Goal: Task Accomplishment & Management: Manage account settings

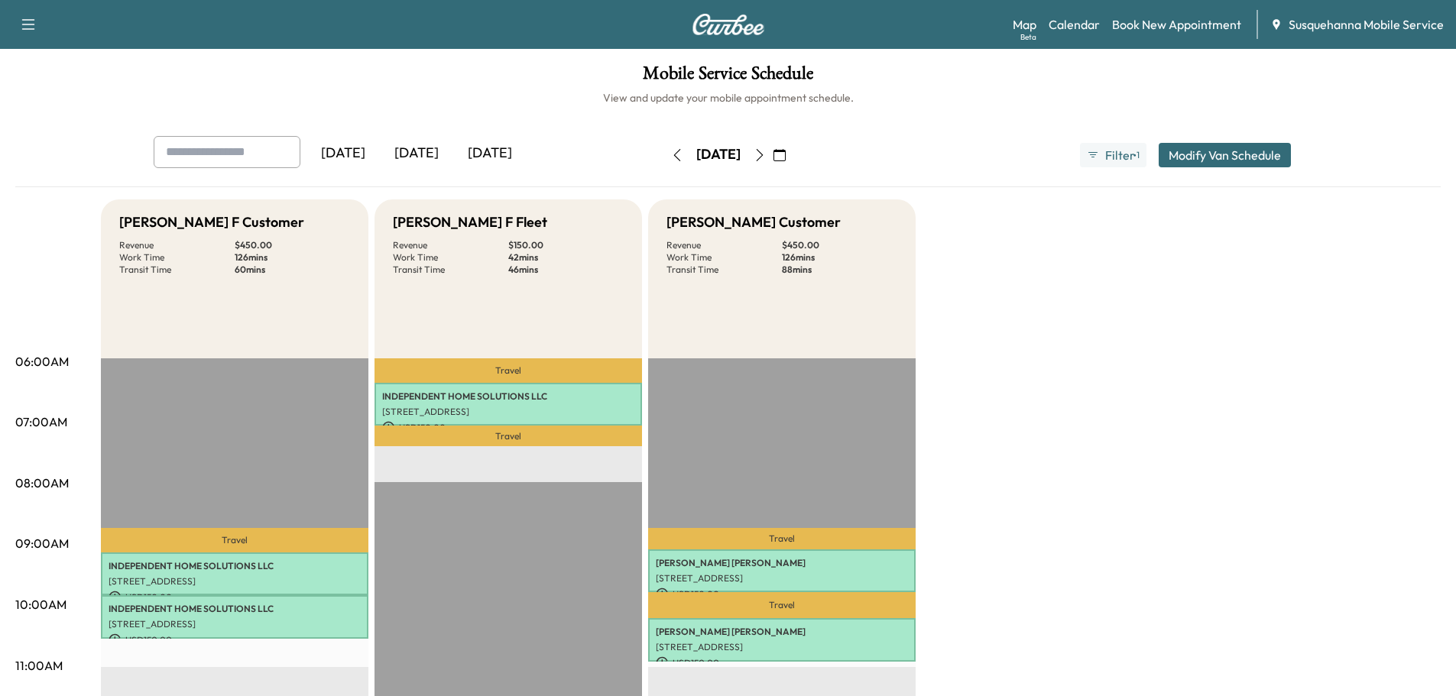
click at [766, 154] on icon "button" at bounding box center [760, 155] width 12 height 12
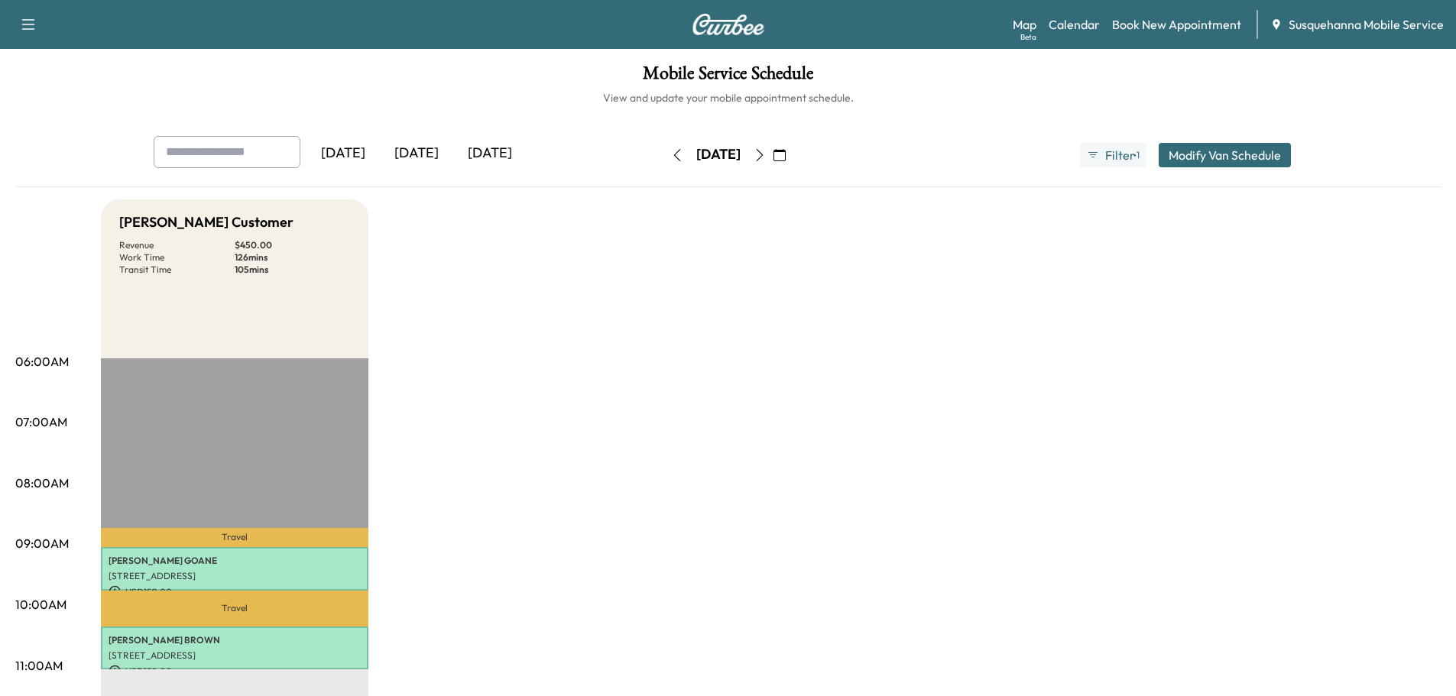
click at [671, 152] on icon "button" at bounding box center [677, 155] width 12 height 12
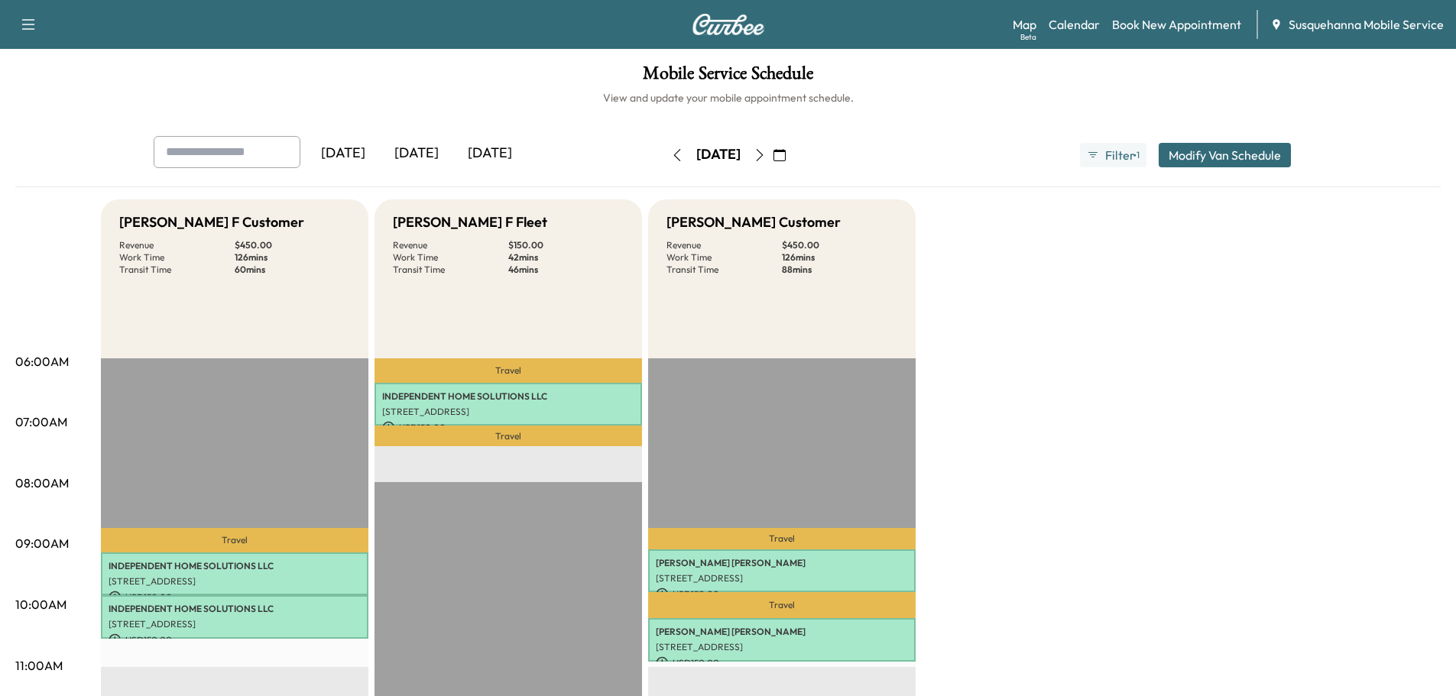
click at [766, 161] on icon "button" at bounding box center [760, 155] width 12 height 12
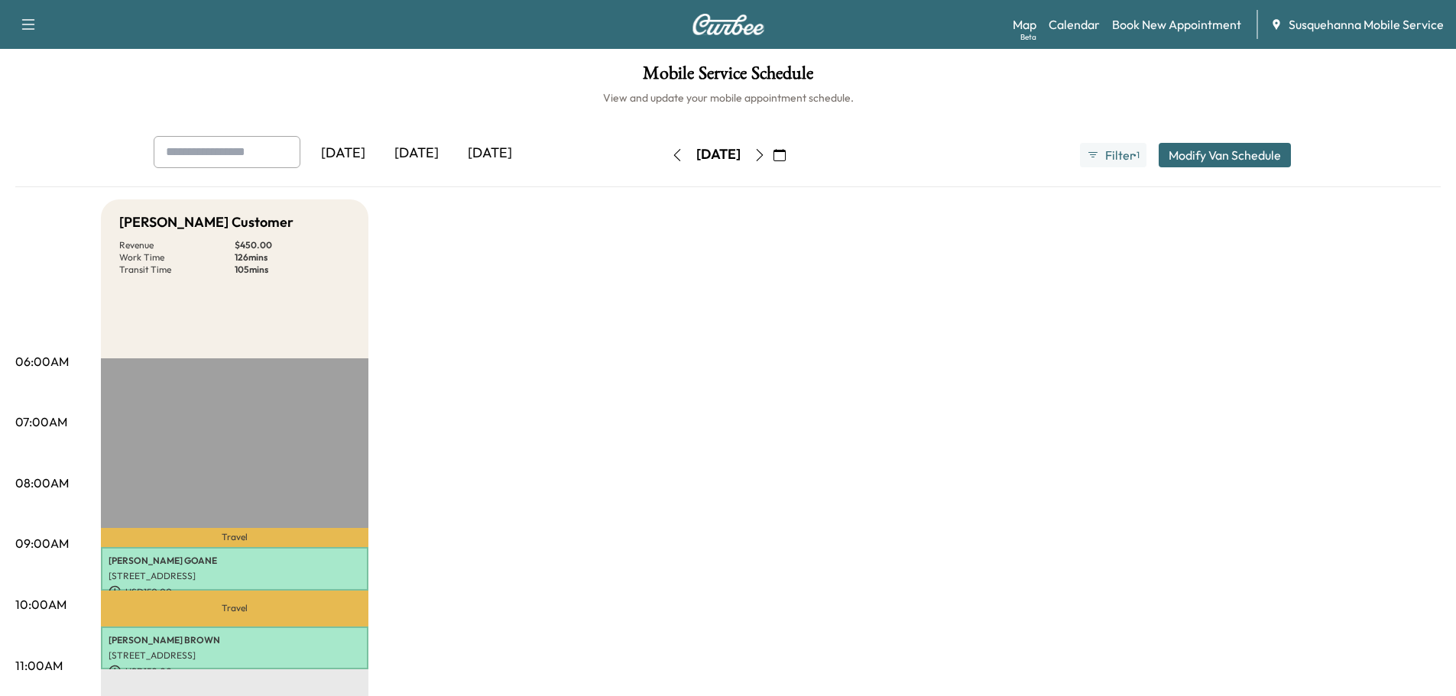
click at [1205, 153] on button "Modify Van Schedule" at bounding box center [1225, 155] width 132 height 24
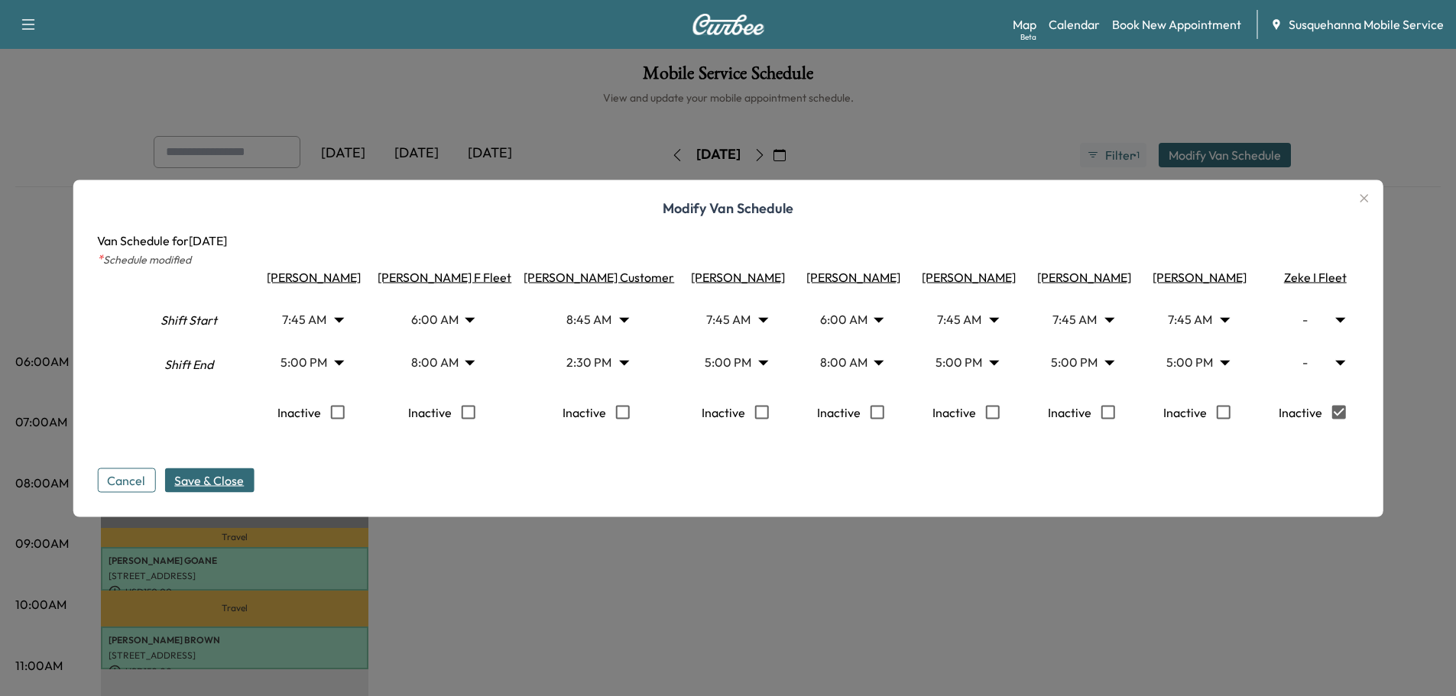
click at [241, 485] on span "Save & Close" at bounding box center [209, 480] width 70 height 18
click at [1371, 193] on icon "button" at bounding box center [1364, 198] width 18 height 18
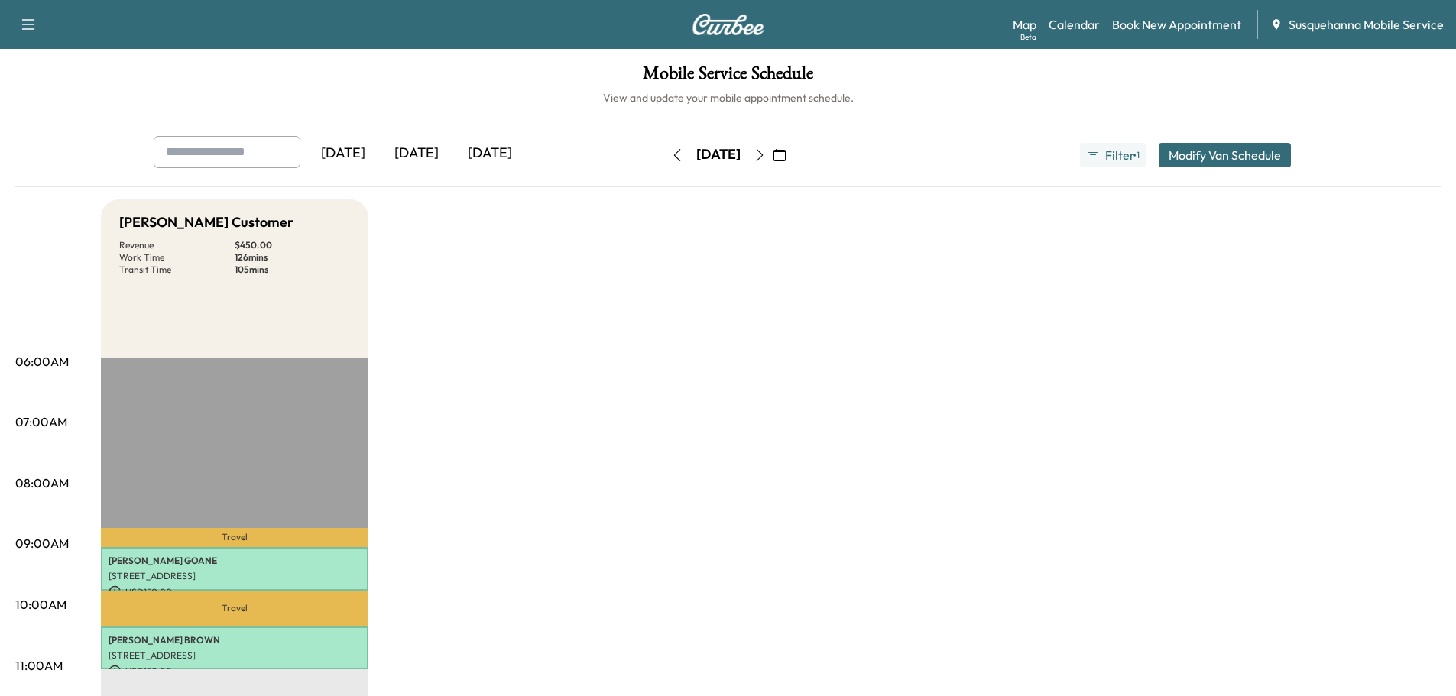
click at [773, 163] on button "button" at bounding box center [760, 155] width 26 height 24
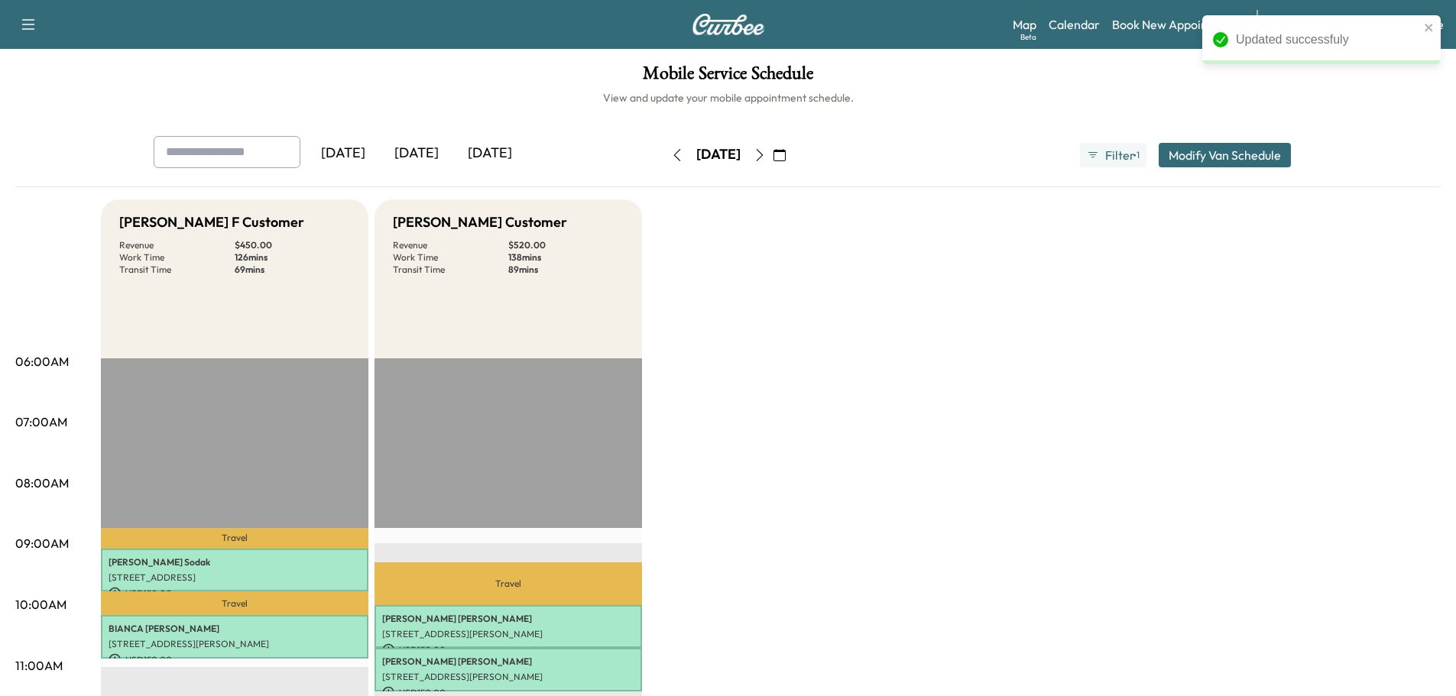
click at [1219, 163] on button "Modify Van Schedule" at bounding box center [1225, 155] width 132 height 24
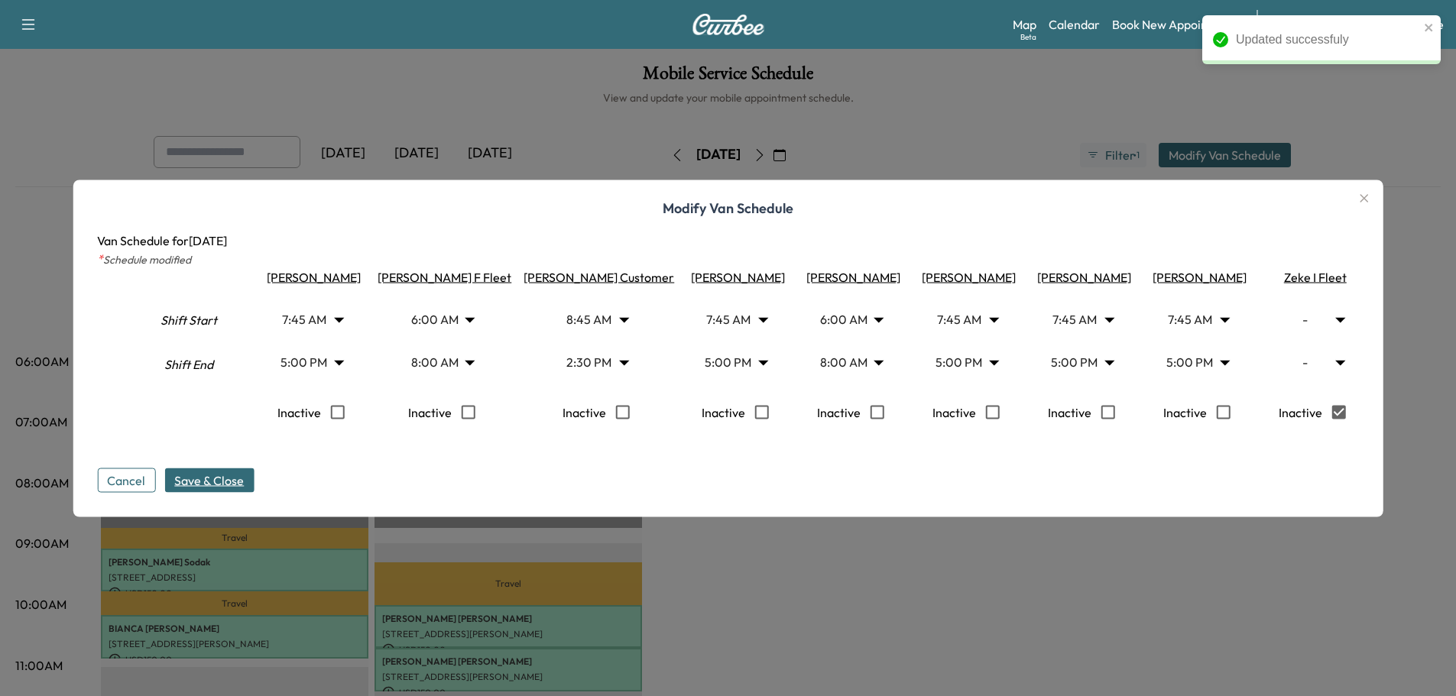
click at [1372, 193] on icon "button" at bounding box center [1364, 198] width 18 height 18
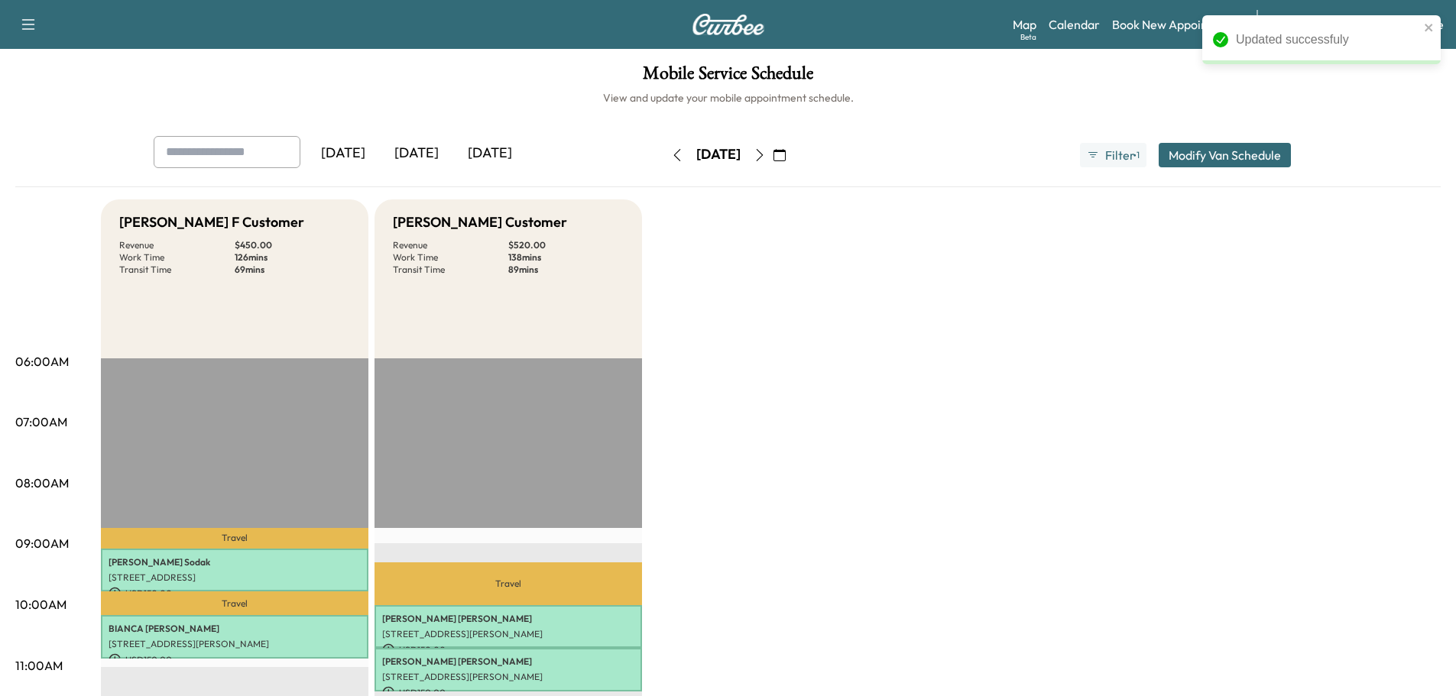
click at [773, 154] on button "button" at bounding box center [760, 155] width 26 height 24
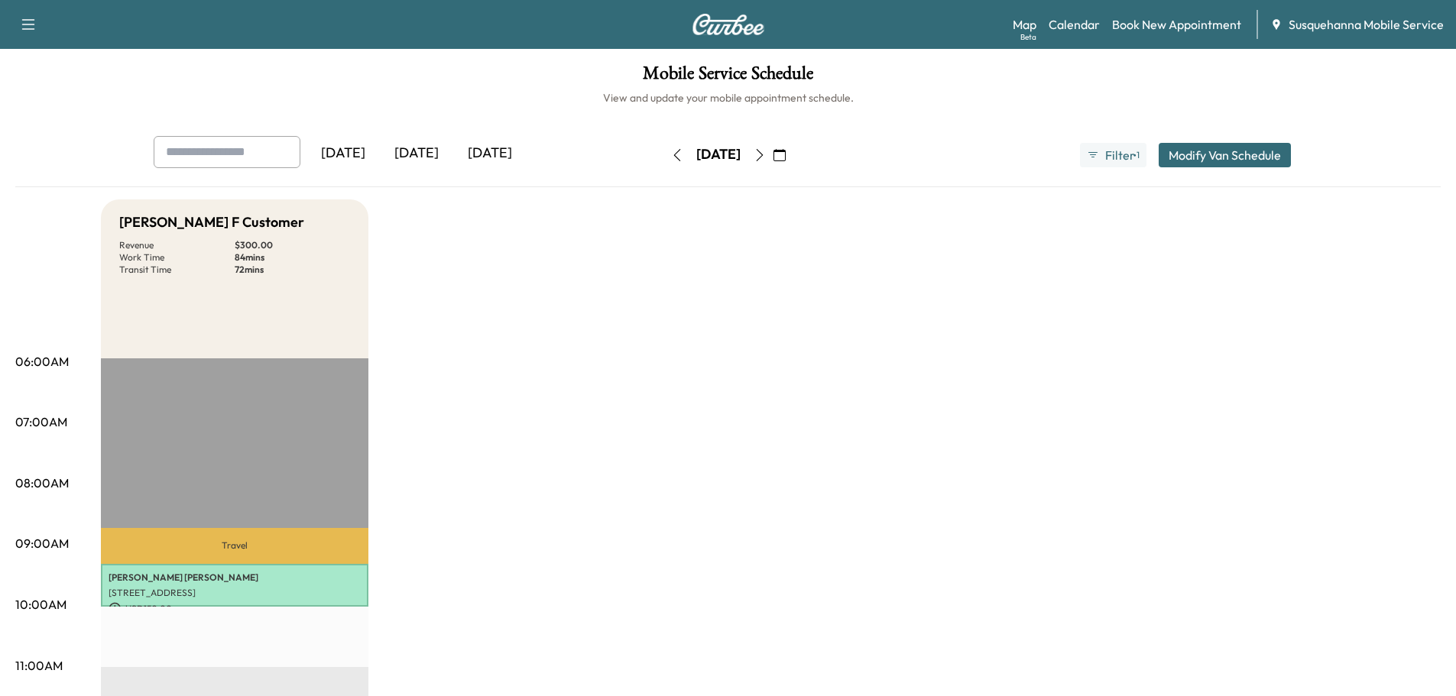
click at [1241, 160] on button "Modify Van Schedule" at bounding box center [1225, 155] width 132 height 24
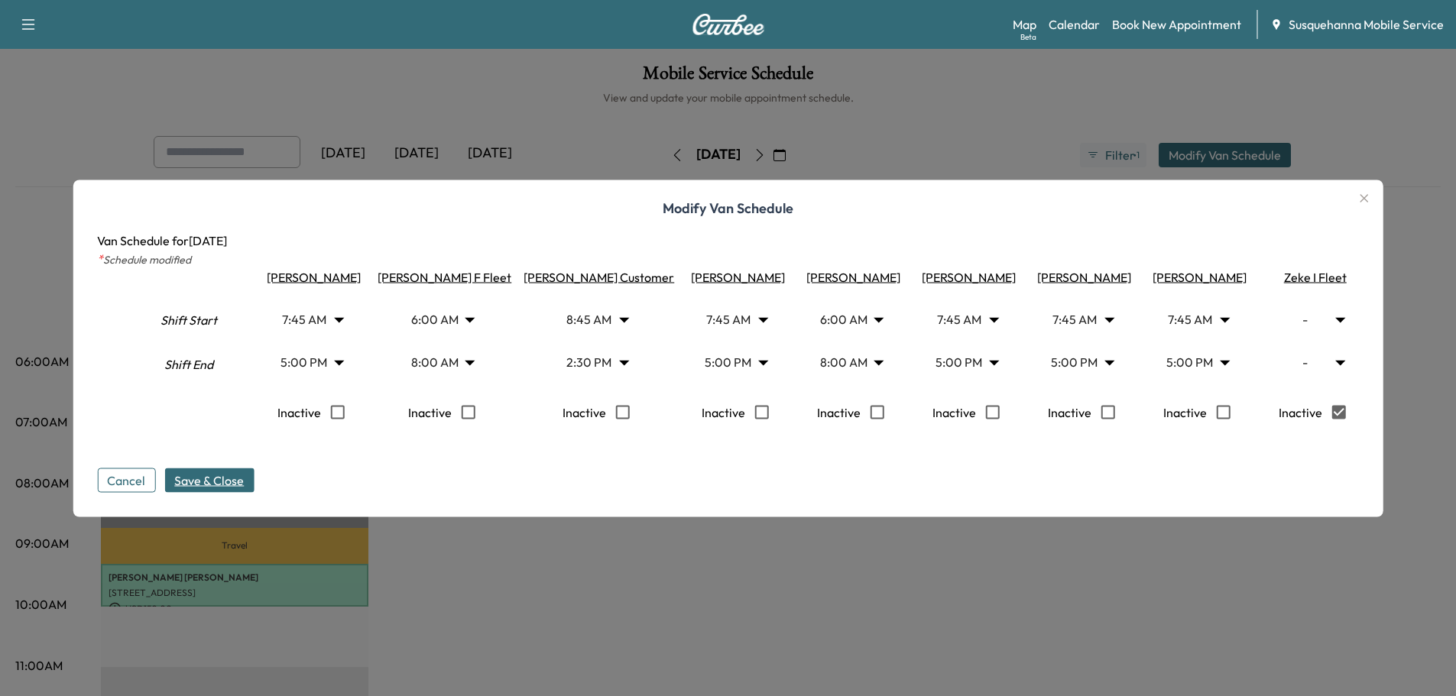
click at [1018, 169] on div at bounding box center [728, 348] width 1456 height 696
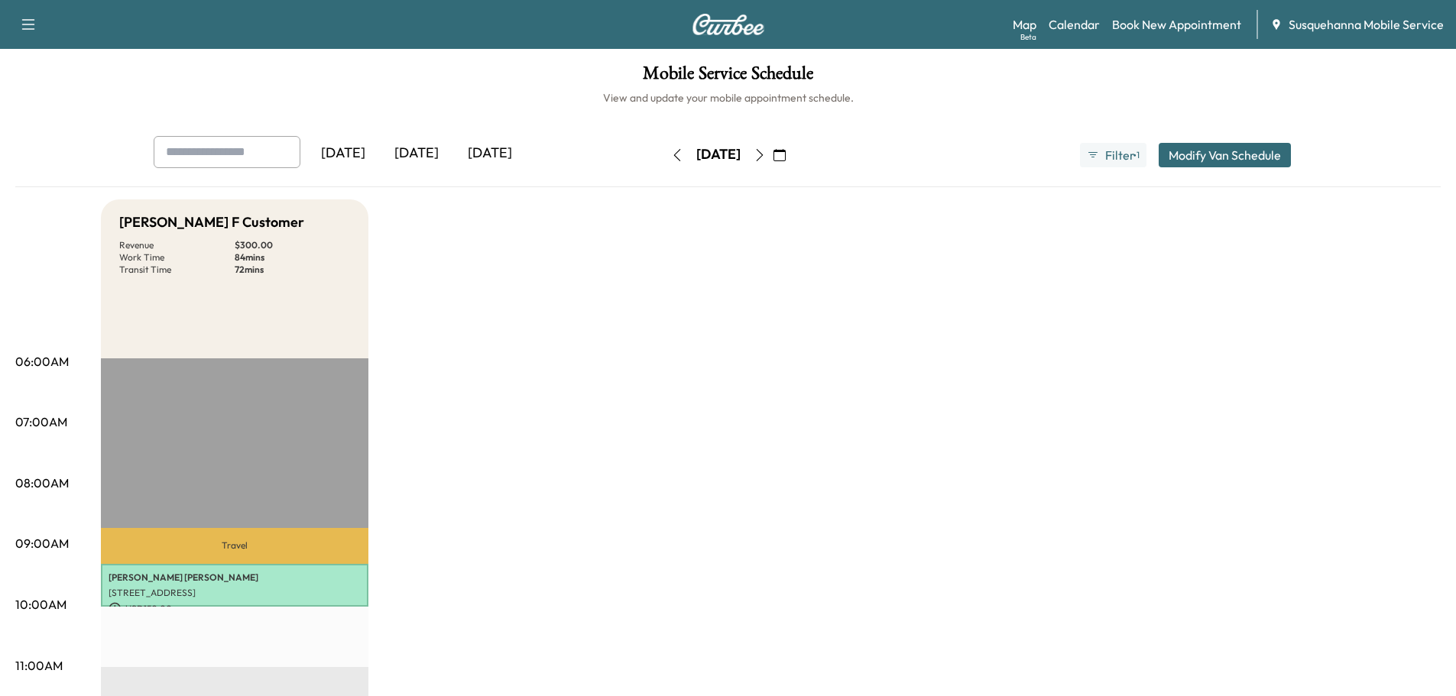
click at [763, 153] on icon "button" at bounding box center [759, 155] width 7 height 12
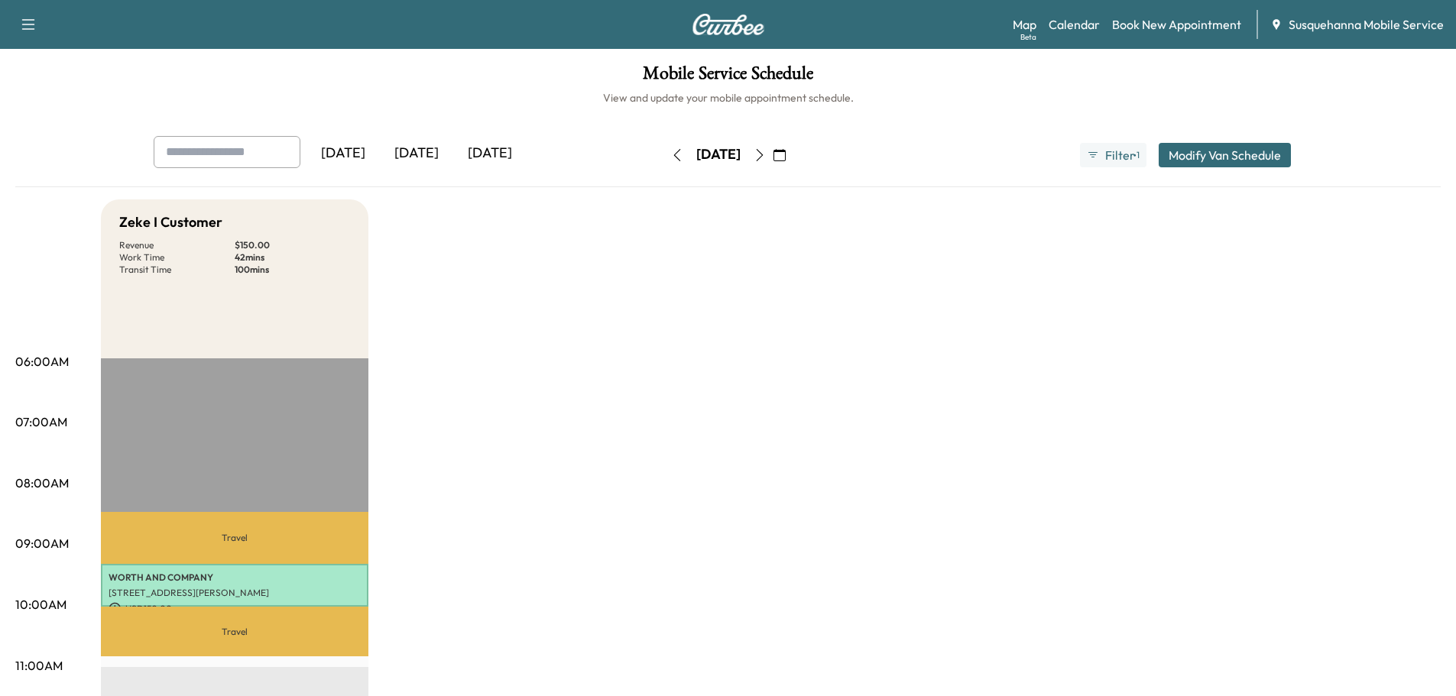
click at [1216, 164] on button "Modify Van Schedule" at bounding box center [1225, 155] width 132 height 24
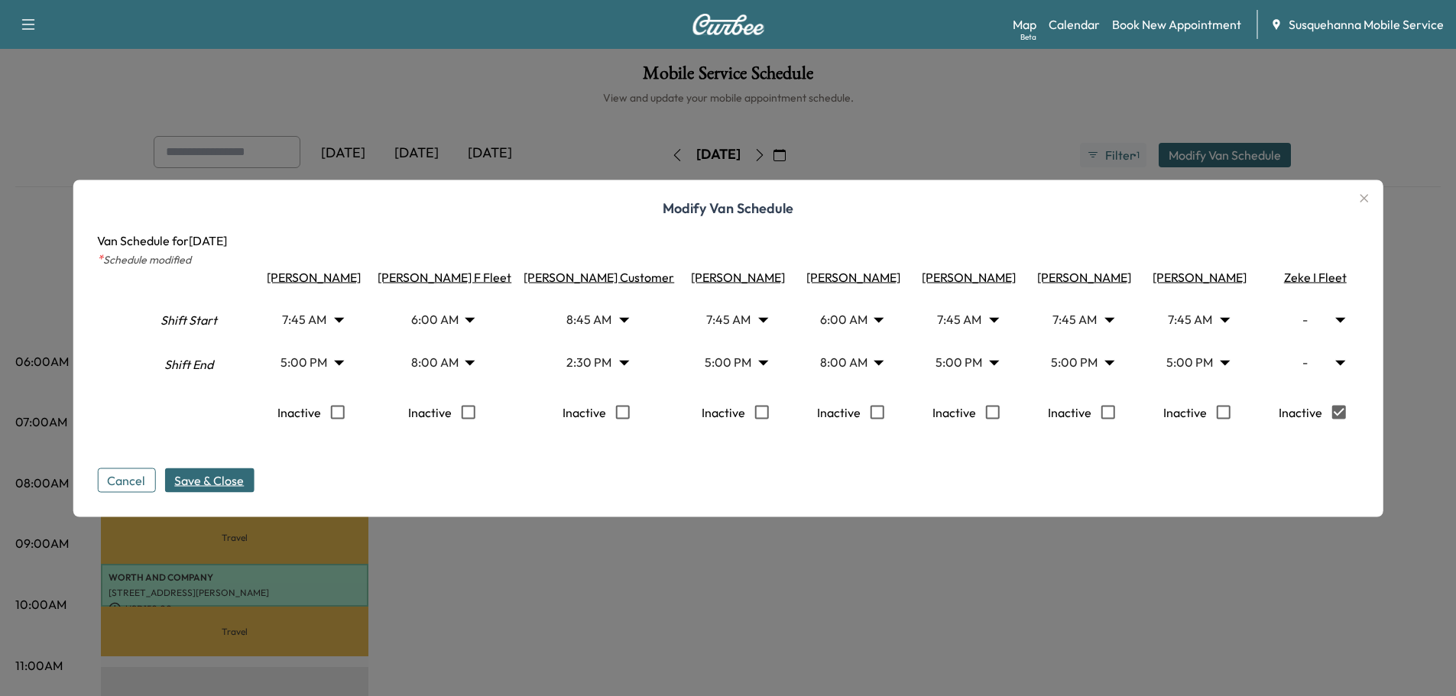
click at [997, 157] on div at bounding box center [728, 348] width 1456 height 696
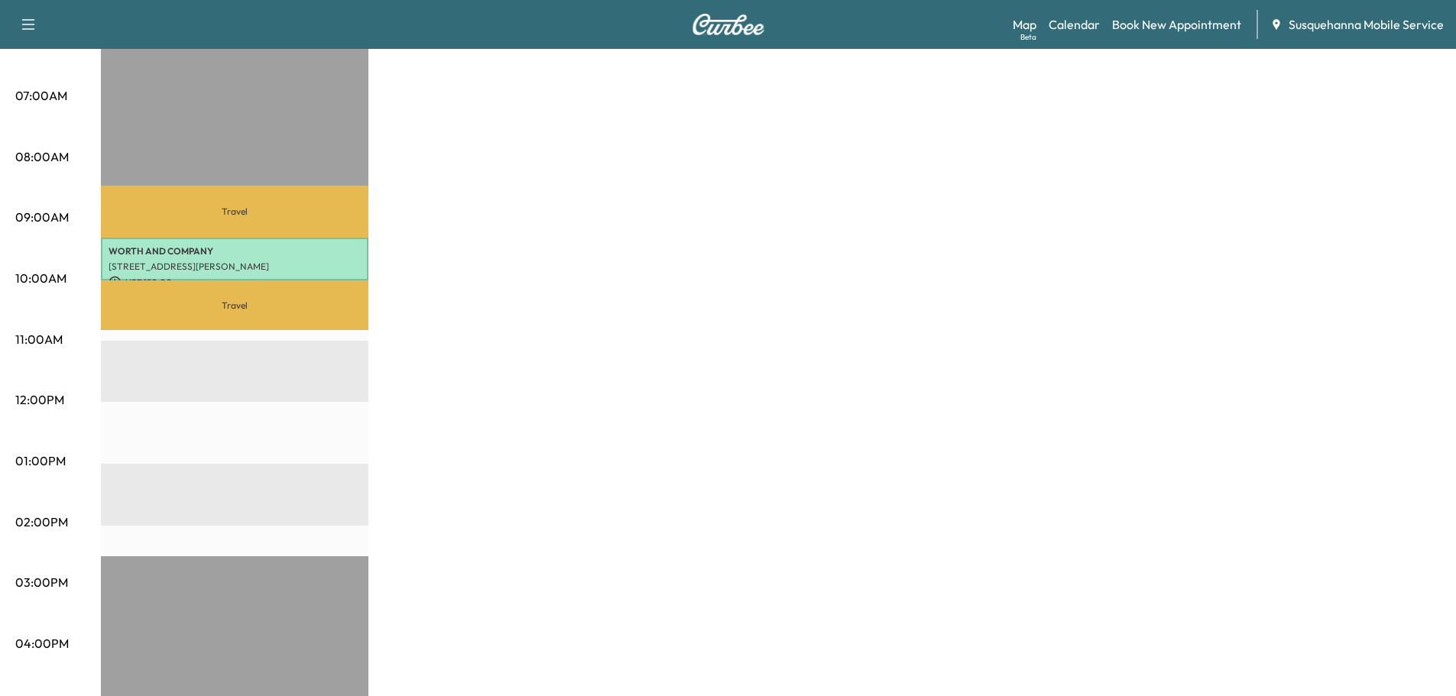
scroll to position [82, 0]
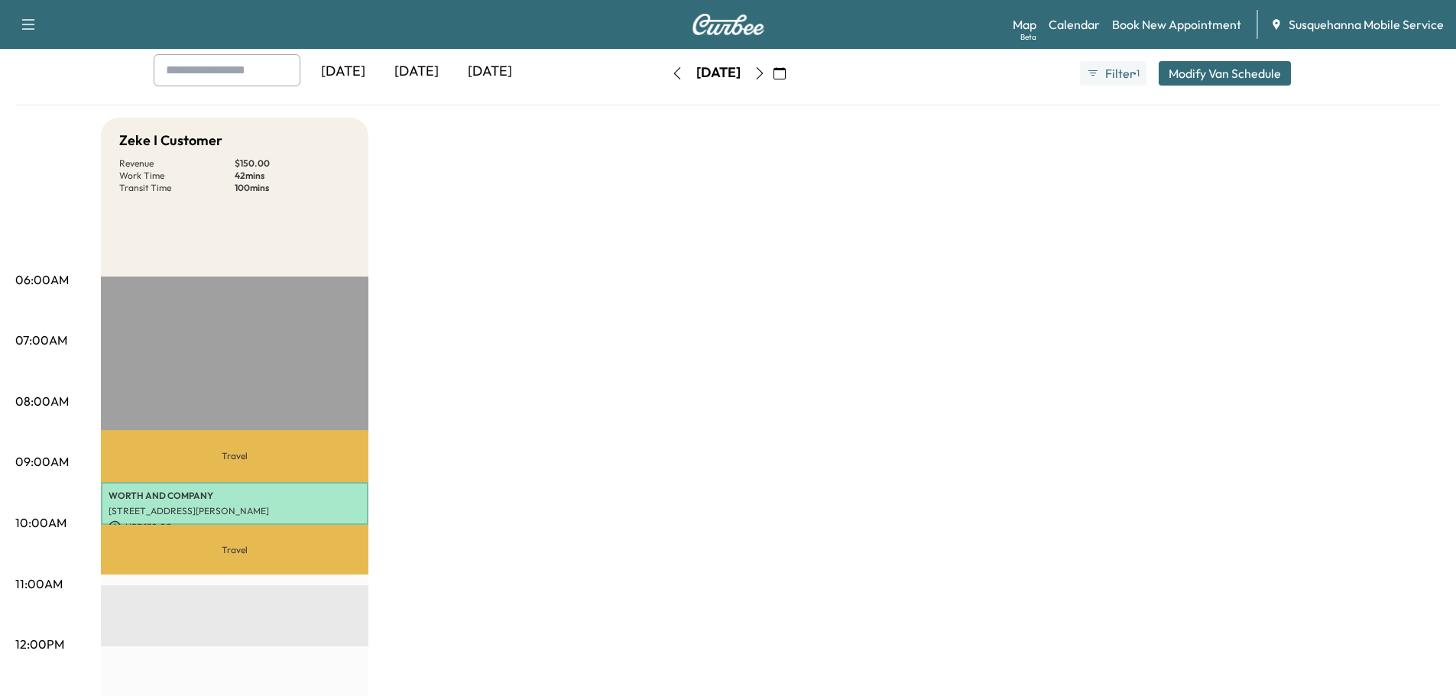
click at [671, 76] on icon "button" at bounding box center [677, 73] width 12 height 12
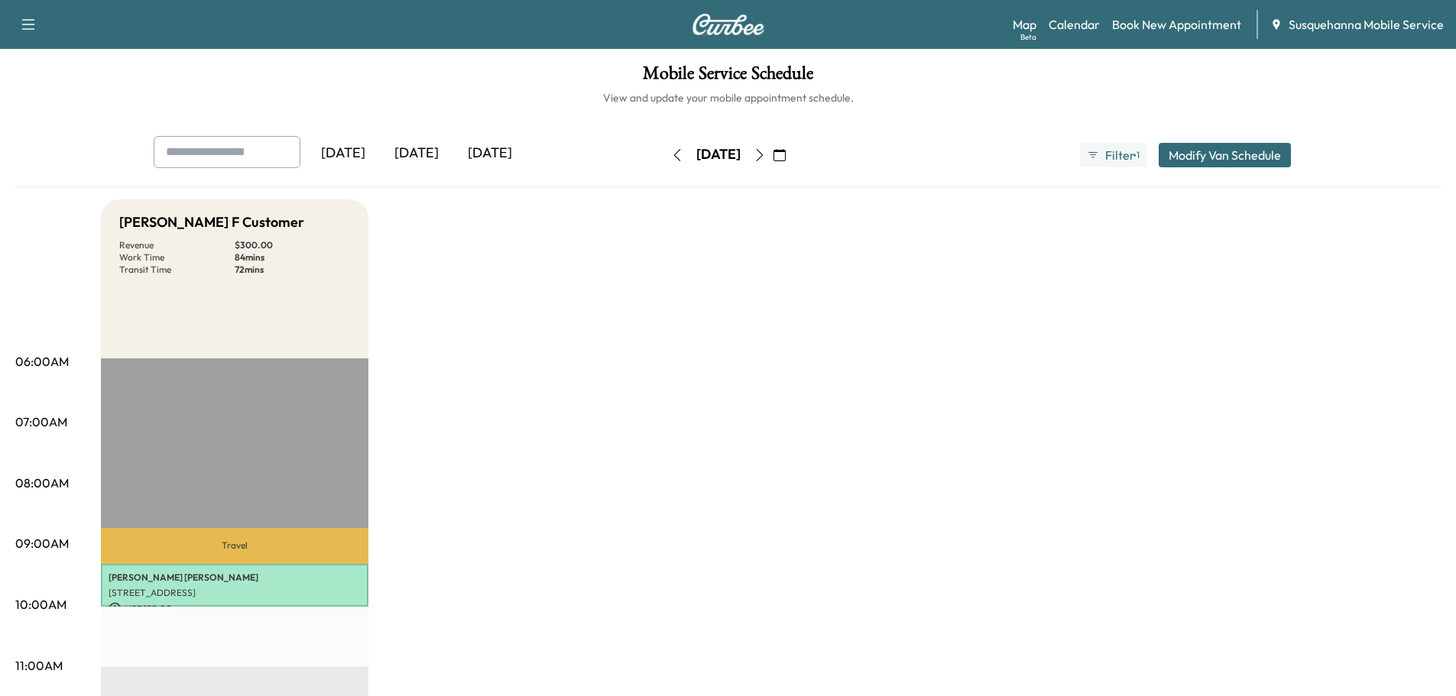
click at [671, 153] on icon "button" at bounding box center [677, 155] width 12 height 12
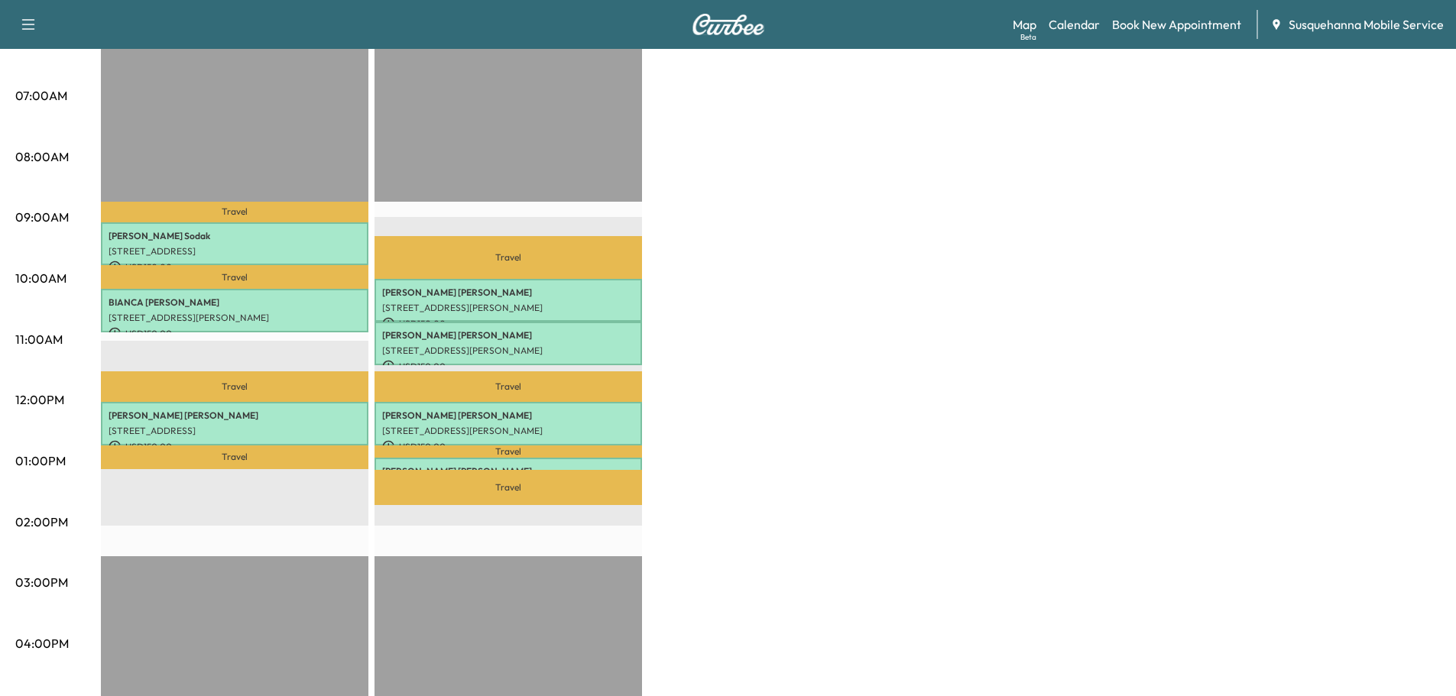
scroll to position [82, 0]
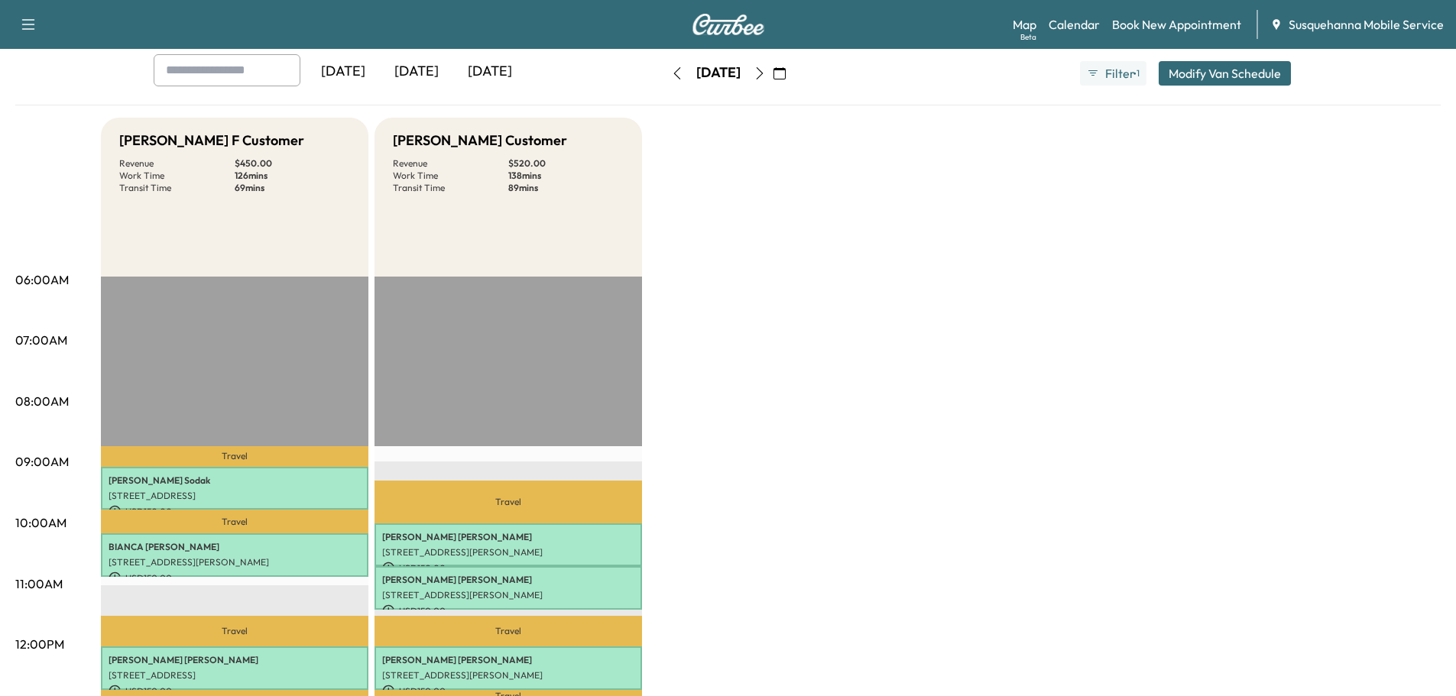
click at [671, 76] on icon "button" at bounding box center [677, 73] width 12 height 12
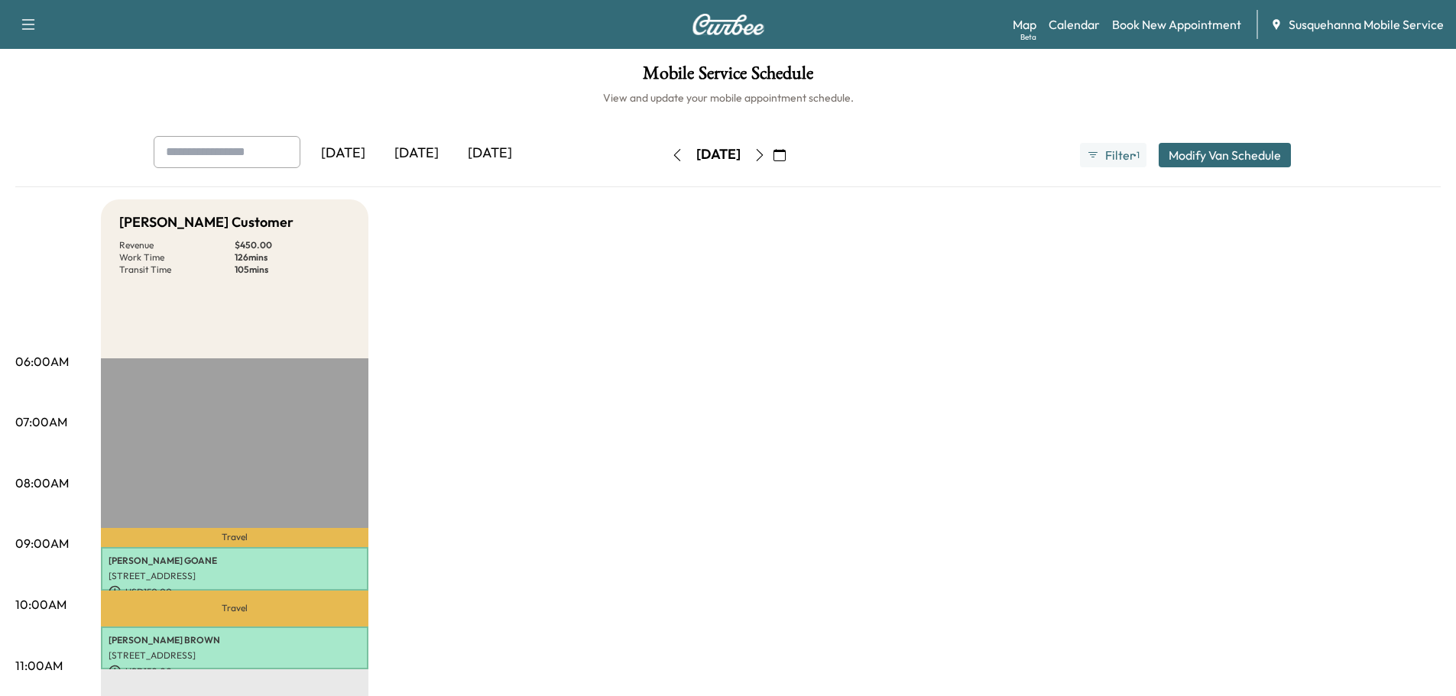
click at [664, 157] on button "button" at bounding box center [677, 155] width 26 height 24
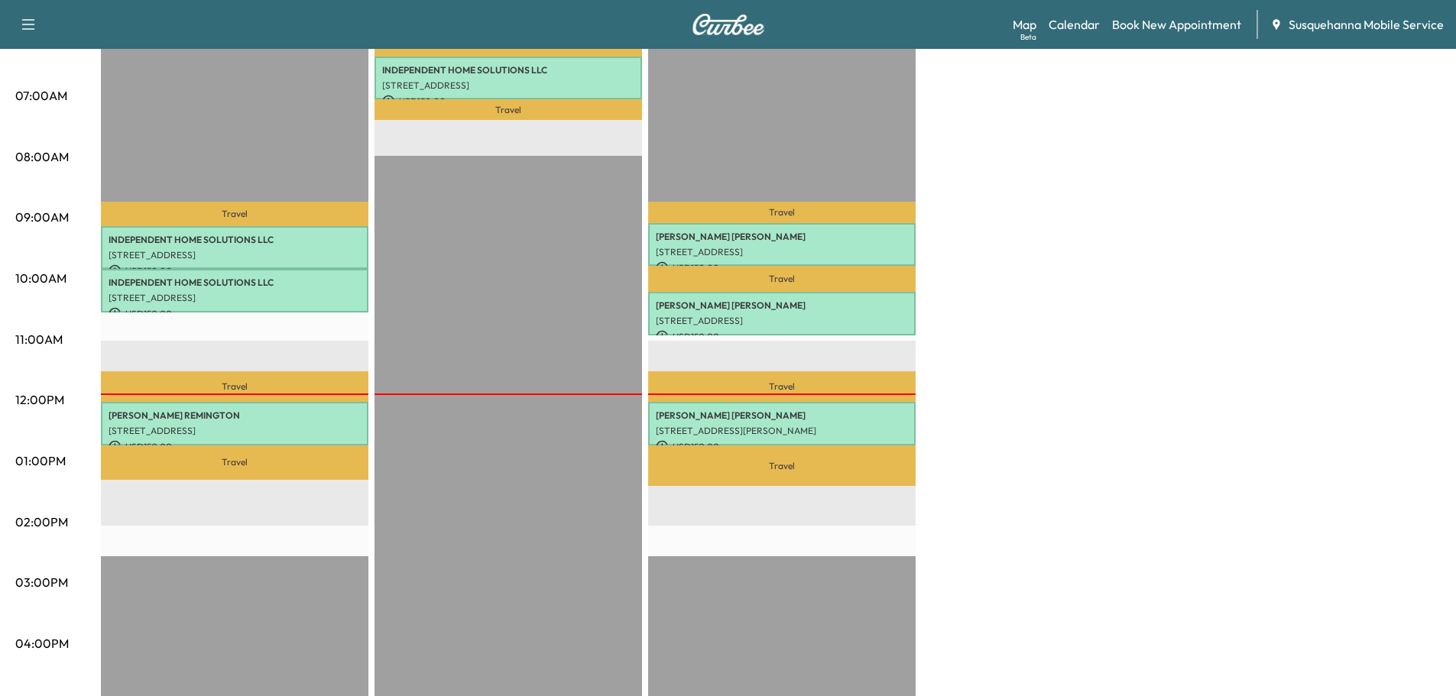
scroll to position [489, 0]
